Goal: Complete application form: Complete application form

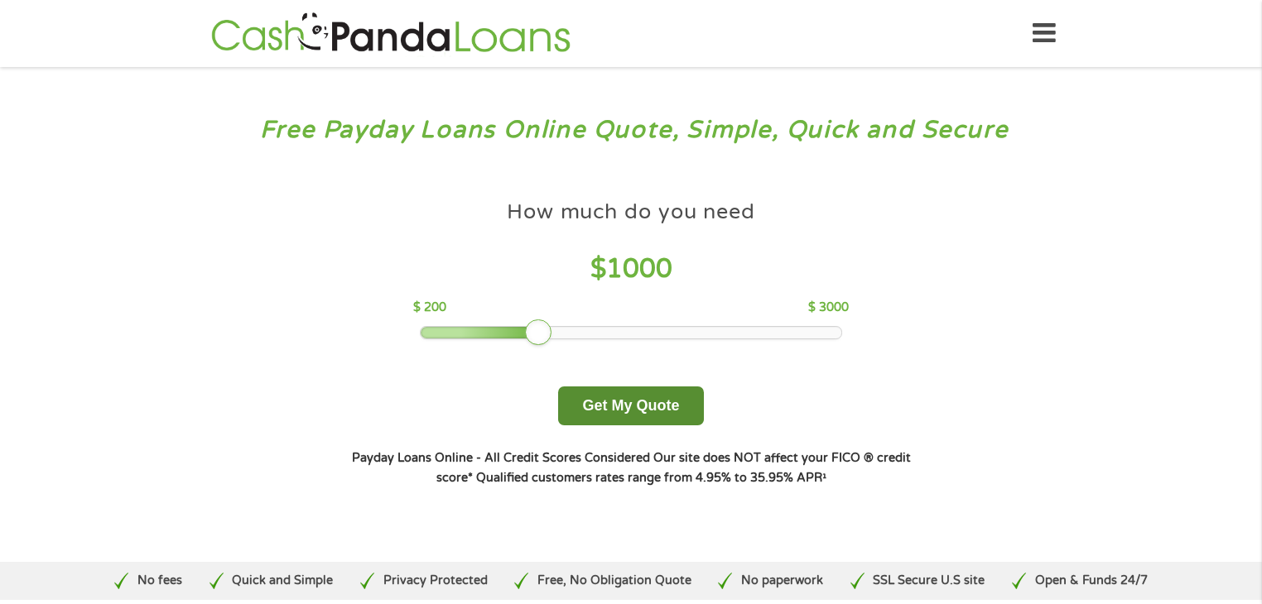
click at [639, 405] on button "Get My Quote" at bounding box center [630, 406] width 145 height 39
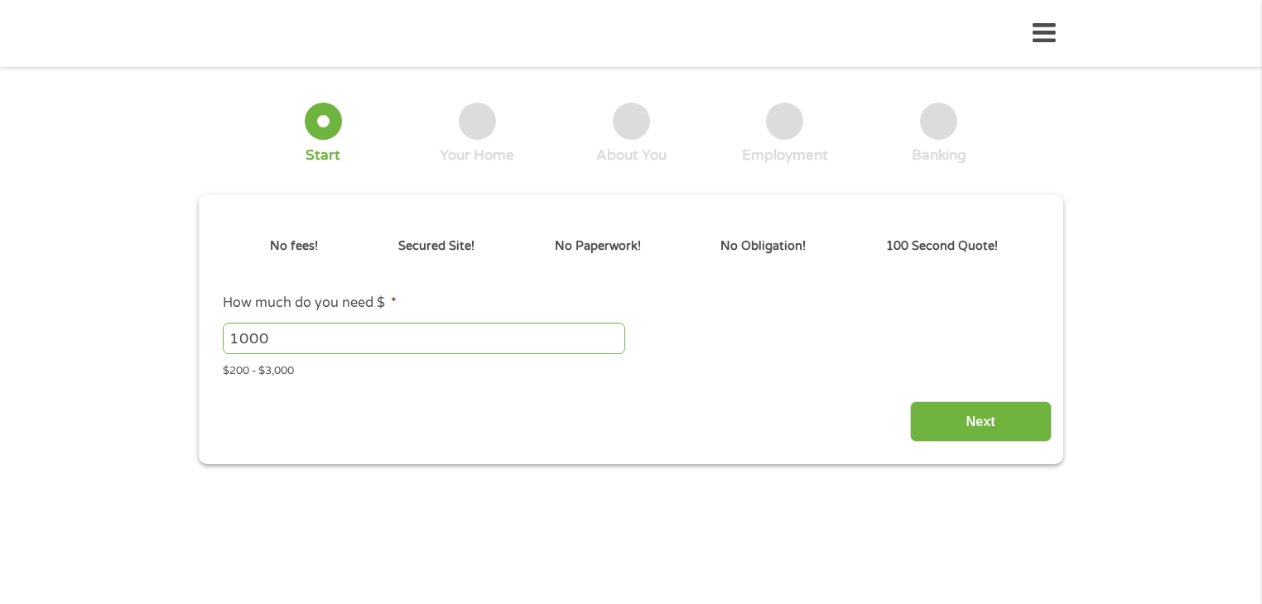
type input "CjwKCAjw6P3GBhBVEiwAJPjmLvd_jMDBYCdPm88LCvZPOITalE7JQlw5gY1gyuVnIYuVoROO0bmtARo…"
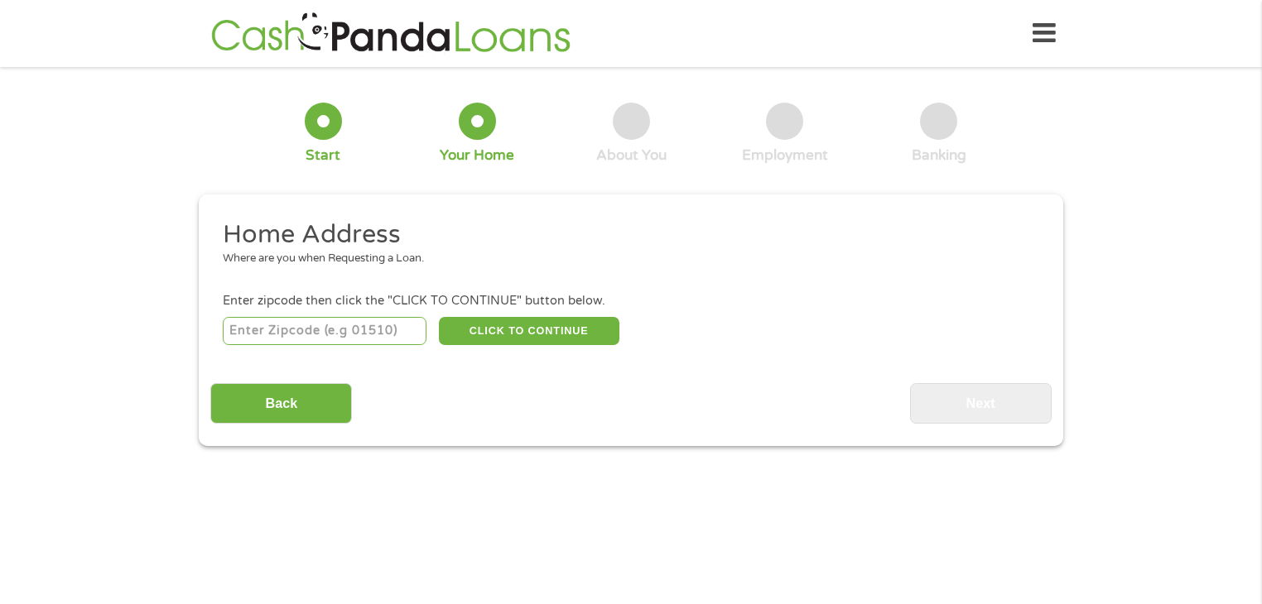
click at [407, 317] on input "number" at bounding box center [325, 331] width 204 height 28
type input "2"
type input "32304"
click at [532, 340] on button "CLICK TO CONTINUE" at bounding box center [529, 331] width 180 height 28
type input "32304"
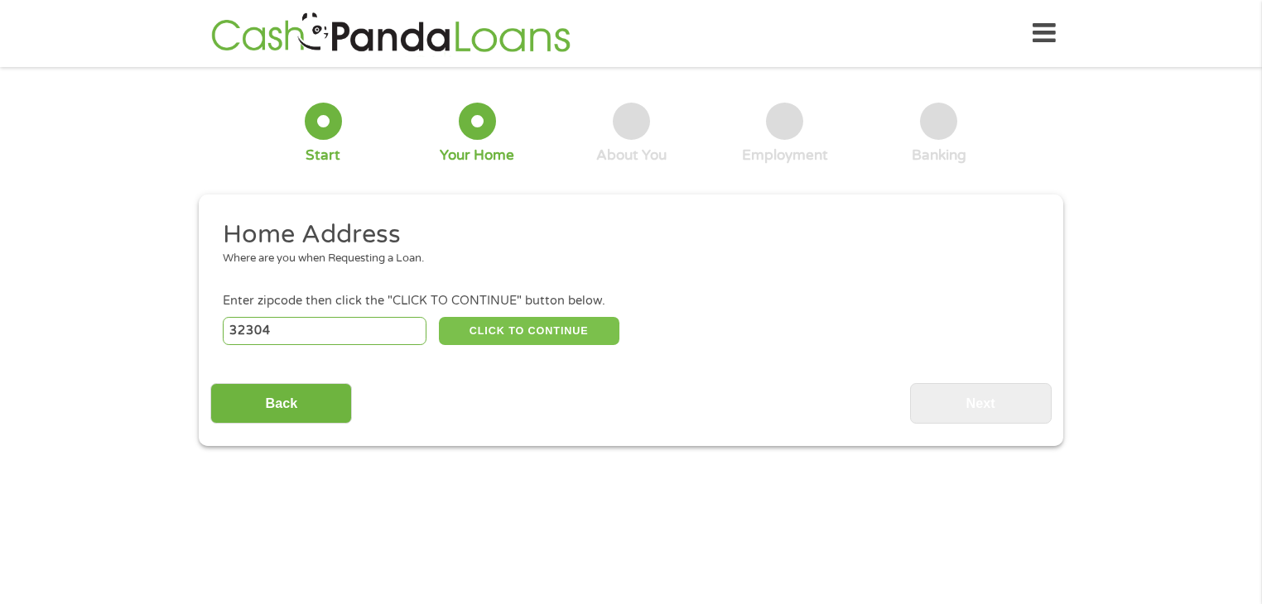
type input "Tallahassee"
select select "[US_STATE]"
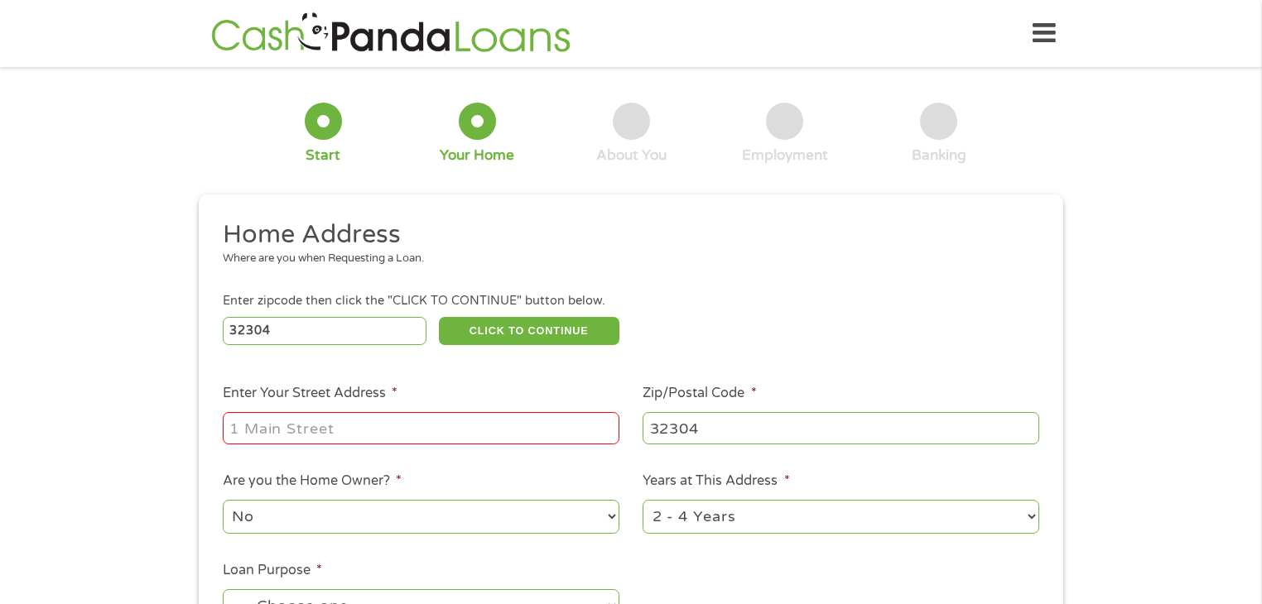
click at [420, 412] on div at bounding box center [421, 429] width 397 height 38
click at [407, 435] on input "Enter Your Street Address *" at bounding box center [421, 427] width 397 height 31
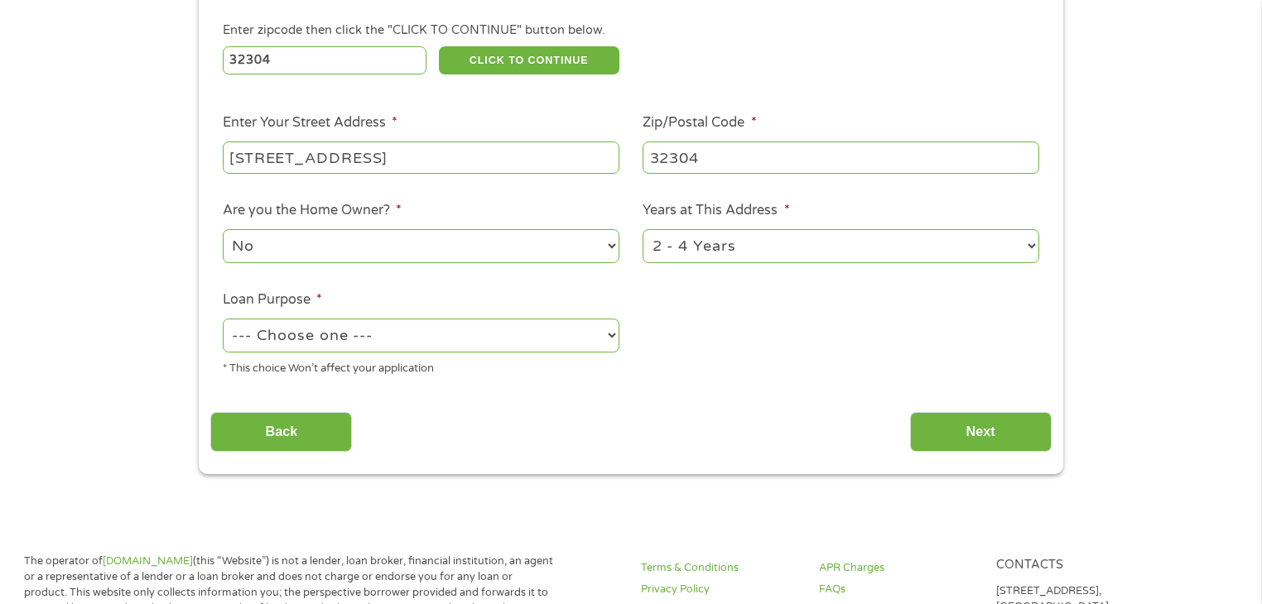
type input "[STREET_ADDRESS]"
click at [768, 252] on select "1 Year or less 1 - 2 Years 2 - 4 Years Over 4 Years" at bounding box center [840, 246] width 397 height 34
select select "12months"
click at [642, 231] on select "1 Year or less 1 - 2 Years 2 - 4 Years Over 4 Years" at bounding box center [840, 246] width 397 height 34
click at [526, 355] on div "--- Choose one --- Pay Bills Debt Consolidation Home Improvement Major Purchase…" at bounding box center [421, 336] width 397 height 40
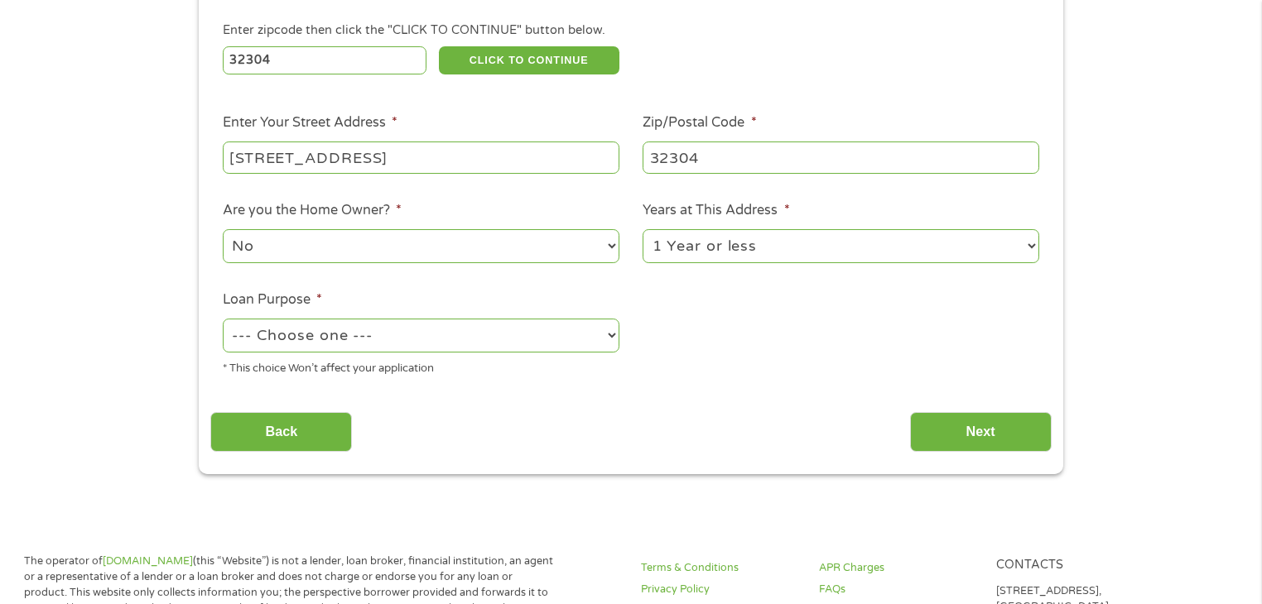
click at [505, 348] on select "--- Choose one --- Pay Bills Debt Consolidation Home Improvement Major Purchase…" at bounding box center [421, 336] width 397 height 34
select select "paybills"
click at [223, 320] on select "--- Choose one --- Pay Bills Debt Consolidation Home Improvement Major Purchase…" at bounding box center [421, 336] width 397 height 34
click at [989, 418] on input "Next" at bounding box center [981, 432] width 142 height 41
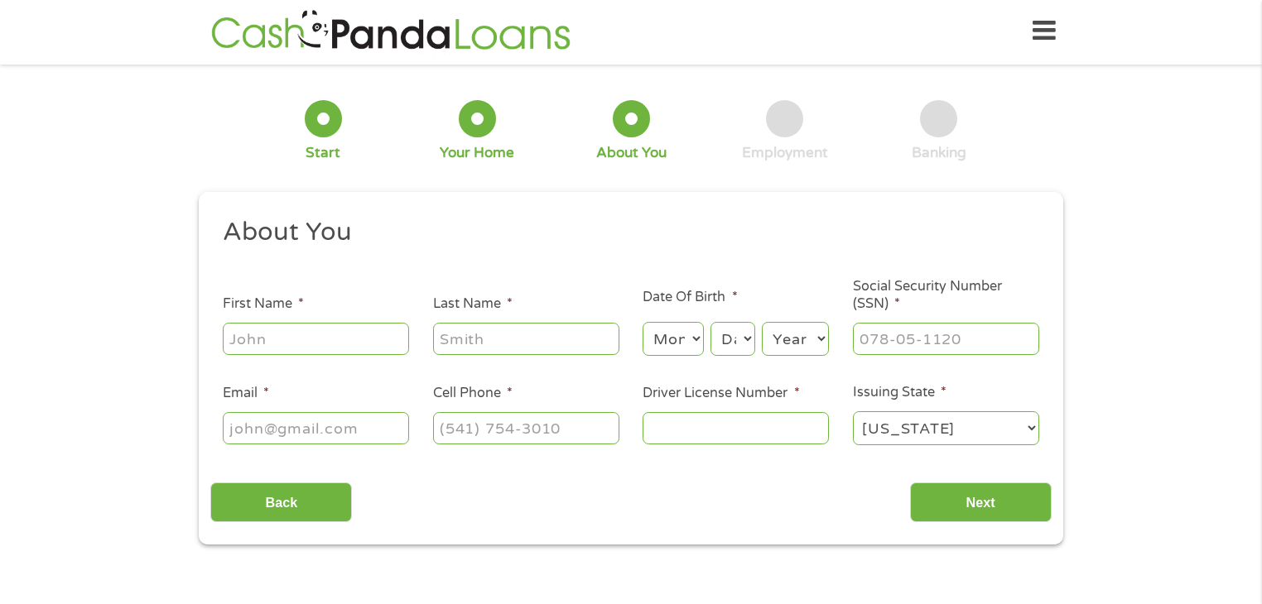
scroll to position [0, 0]
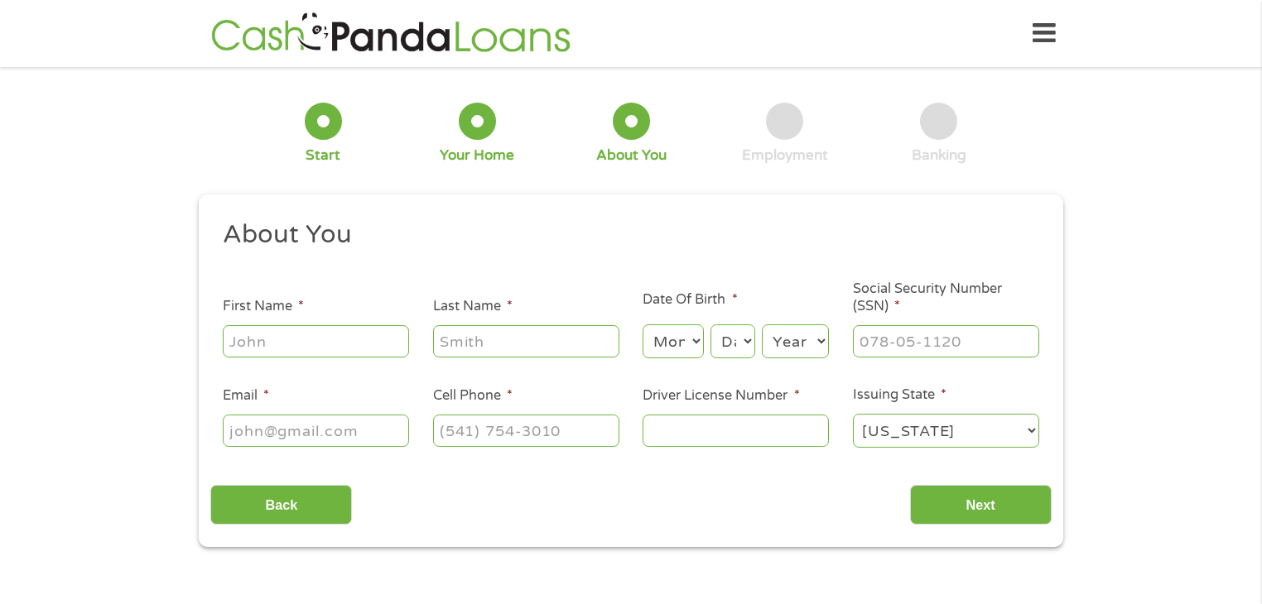
click at [298, 346] on input "First Name *" at bounding box center [316, 340] width 186 height 31
type input "Tamia"
type input "[PERSON_NAME]"
type input "[PHONE_NUMBER]"
click at [685, 329] on select "Month 1 2 3 4 5 6 7 8 9 10 11 12" at bounding box center [672, 342] width 60 height 34
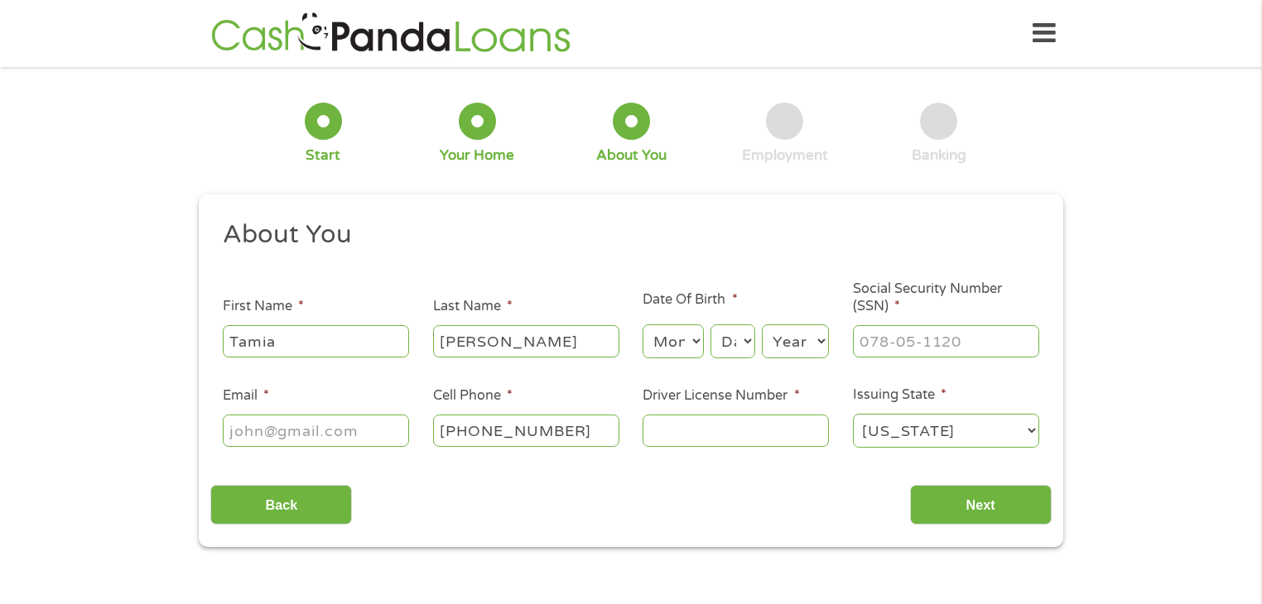
select select "5"
click at [642, 325] on select "Month 1 2 3 4 5 6 7 8 9 10 11 12" at bounding box center [672, 342] width 60 height 34
click at [740, 369] on ul "About You This field is hidden when viewing the form Title * --- Choose one ---…" at bounding box center [630, 341] width 840 height 244
click at [734, 361] on div "Day Day 1 2 3 4 5 6 7 8 9 10 11 12 13 14 15 16 17 18 19 20 21 22 23 24 25 26 27…" at bounding box center [732, 342] width 45 height 40
click at [728, 352] on select "Day 1 2 3 4 5 6 7 8 9 10 11 12 13 14 15 16 17 18 19 20 21 22 23 24 25 26 27 28 …" at bounding box center [732, 342] width 45 height 34
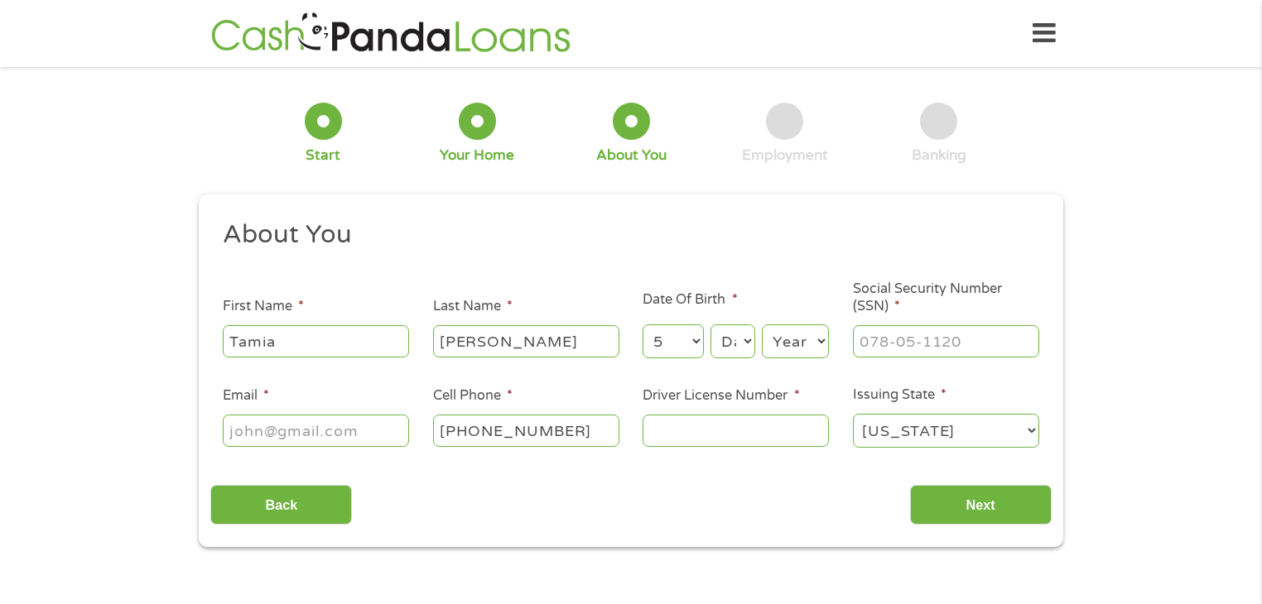
select select "14"
click at [710, 325] on select "Day 1 2 3 4 5 6 7 8 9 10 11 12 13 14 15 16 17 18 19 20 21 22 23 24 25 26 27 28 …" at bounding box center [732, 342] width 45 height 34
click at [788, 354] on select "Year [DATE] 2006 2005 2004 2003 2002 2001 2000 1999 1998 1997 1996 1995 1994 19…" at bounding box center [795, 342] width 67 height 34
select select "2005"
click at [762, 325] on select "Year [DATE] 2006 2005 2004 2003 2002 2001 2000 1999 1998 1997 1996 1995 1994 19…" at bounding box center [795, 342] width 67 height 34
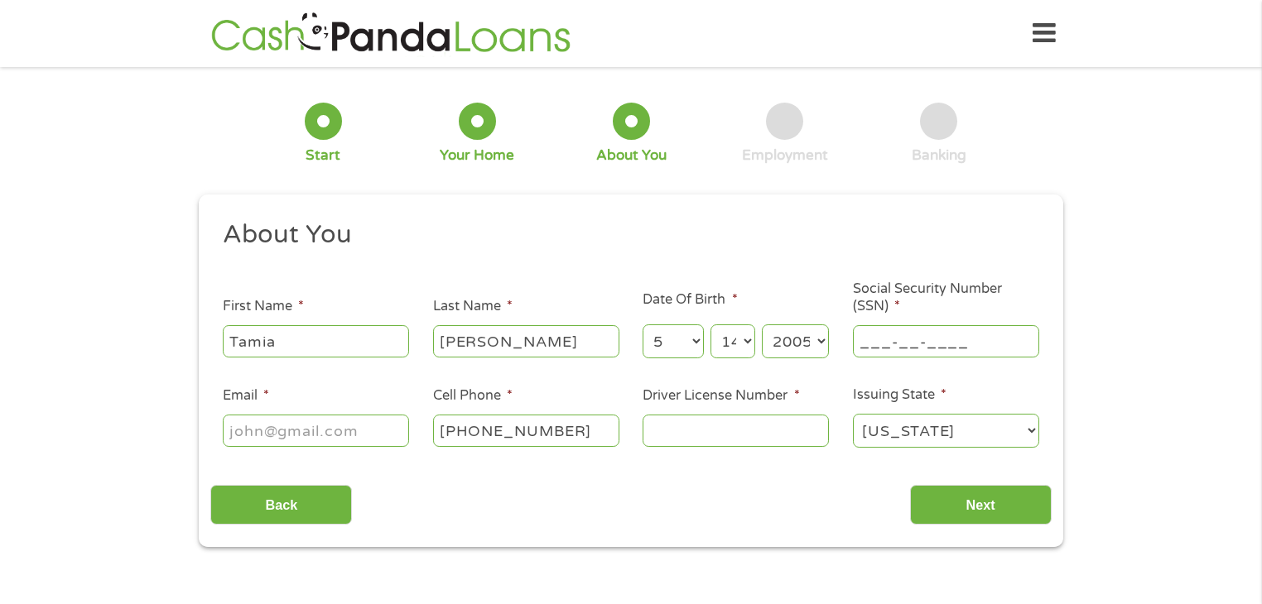
click at [962, 345] on input "___-__-____" at bounding box center [946, 340] width 186 height 31
type input "769-40-9314"
click at [364, 423] on input "Email *" at bounding box center [316, 430] width 186 height 31
type input "[EMAIL_ADDRESS][DOMAIN_NAME]"
